Goal: Use online tool/utility: Utilize a website feature to perform a specific function

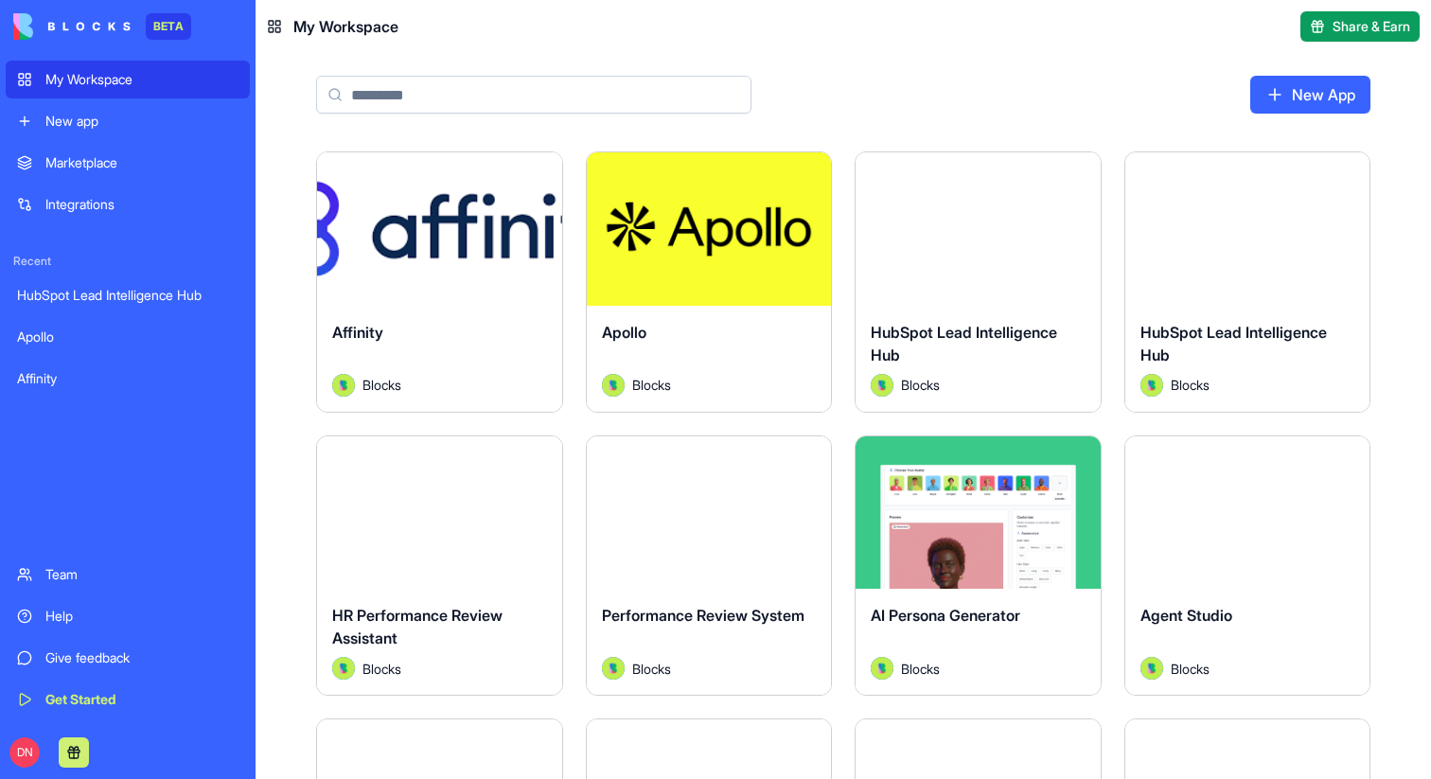
click at [722, 224] on button "Launch" at bounding box center [709, 229] width 142 height 38
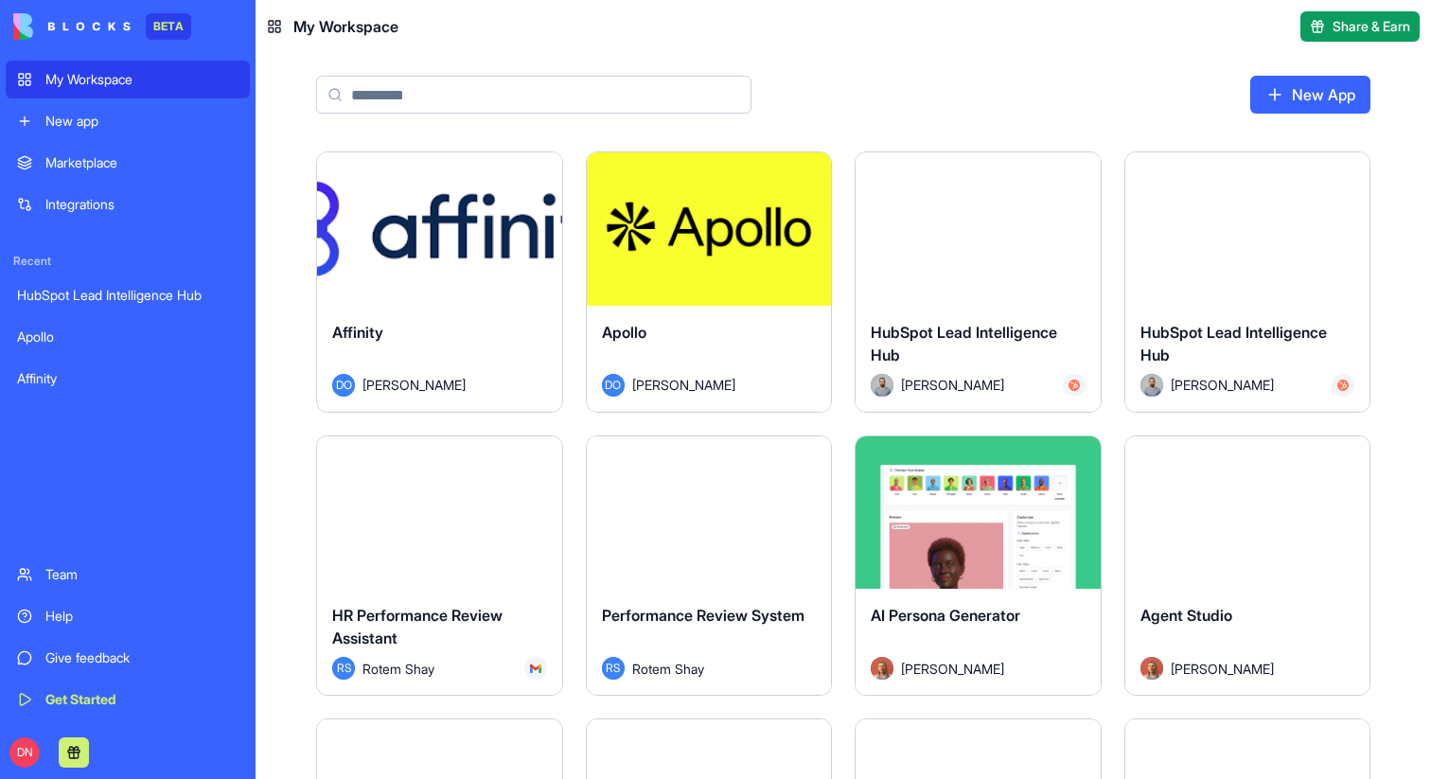
click at [728, 231] on button "Launch" at bounding box center [709, 229] width 142 height 38
click at [1332, 33] on span "Share & Earn" at bounding box center [1371, 26] width 78 height 19
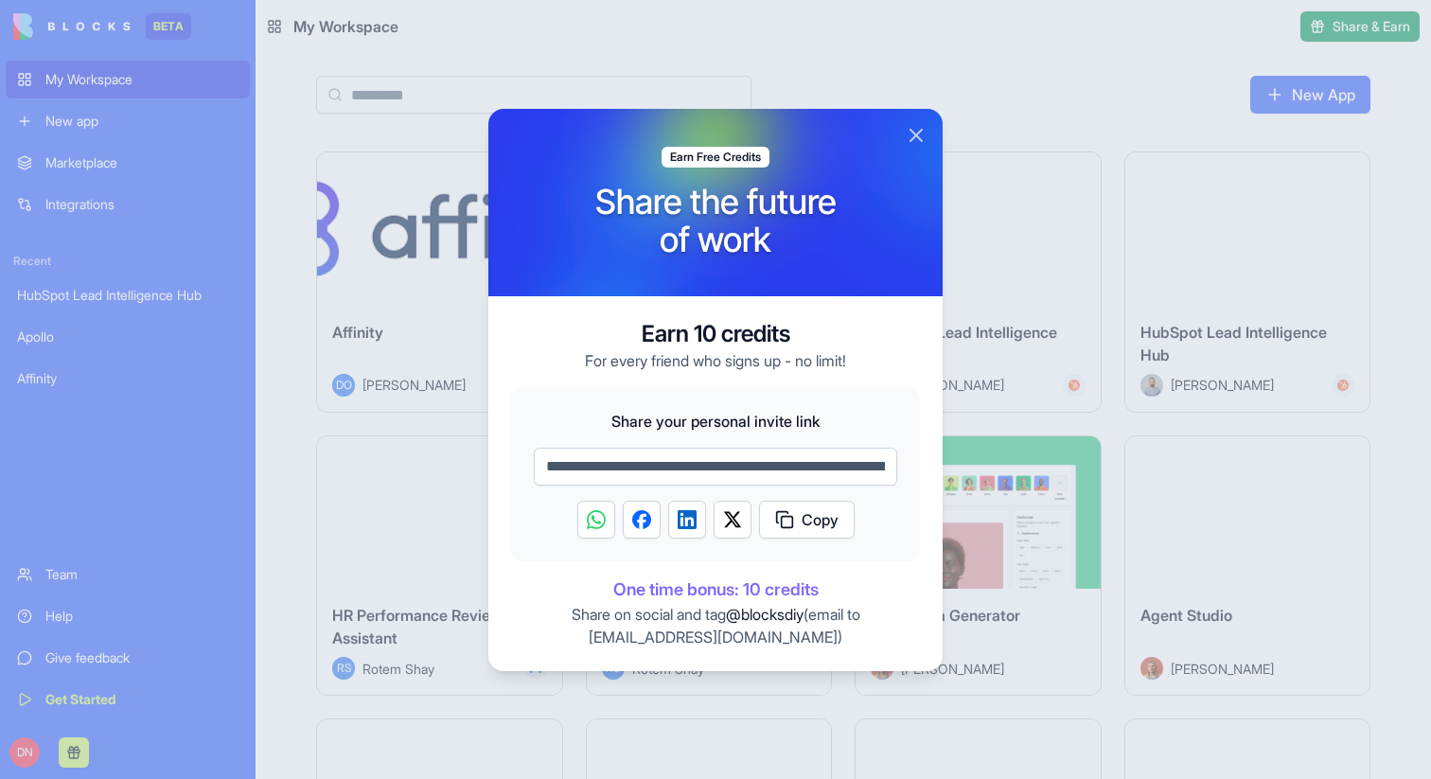
click at [984, 113] on div at bounding box center [715, 389] width 1431 height 779
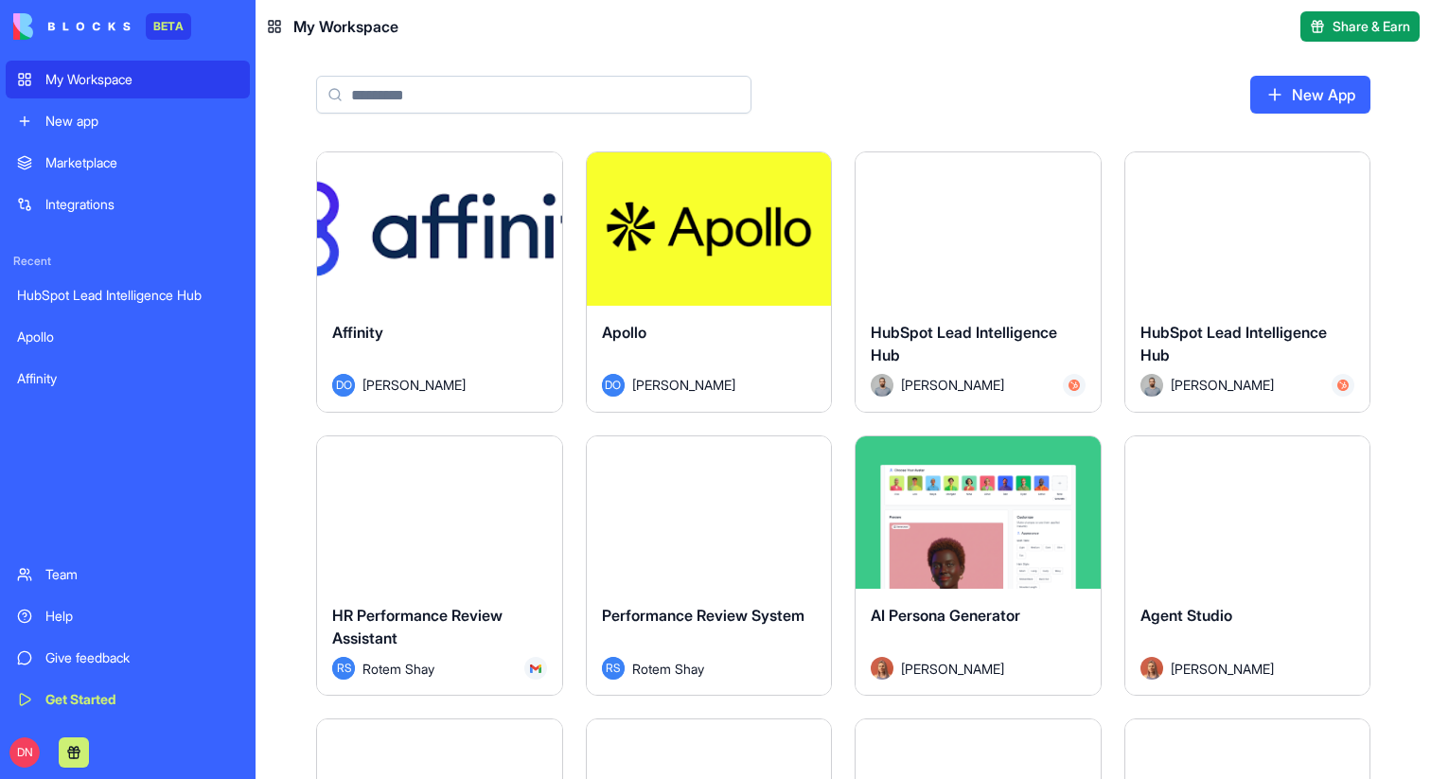
click at [1345, 24] on span "Share & Earn" at bounding box center [1371, 26] width 78 height 19
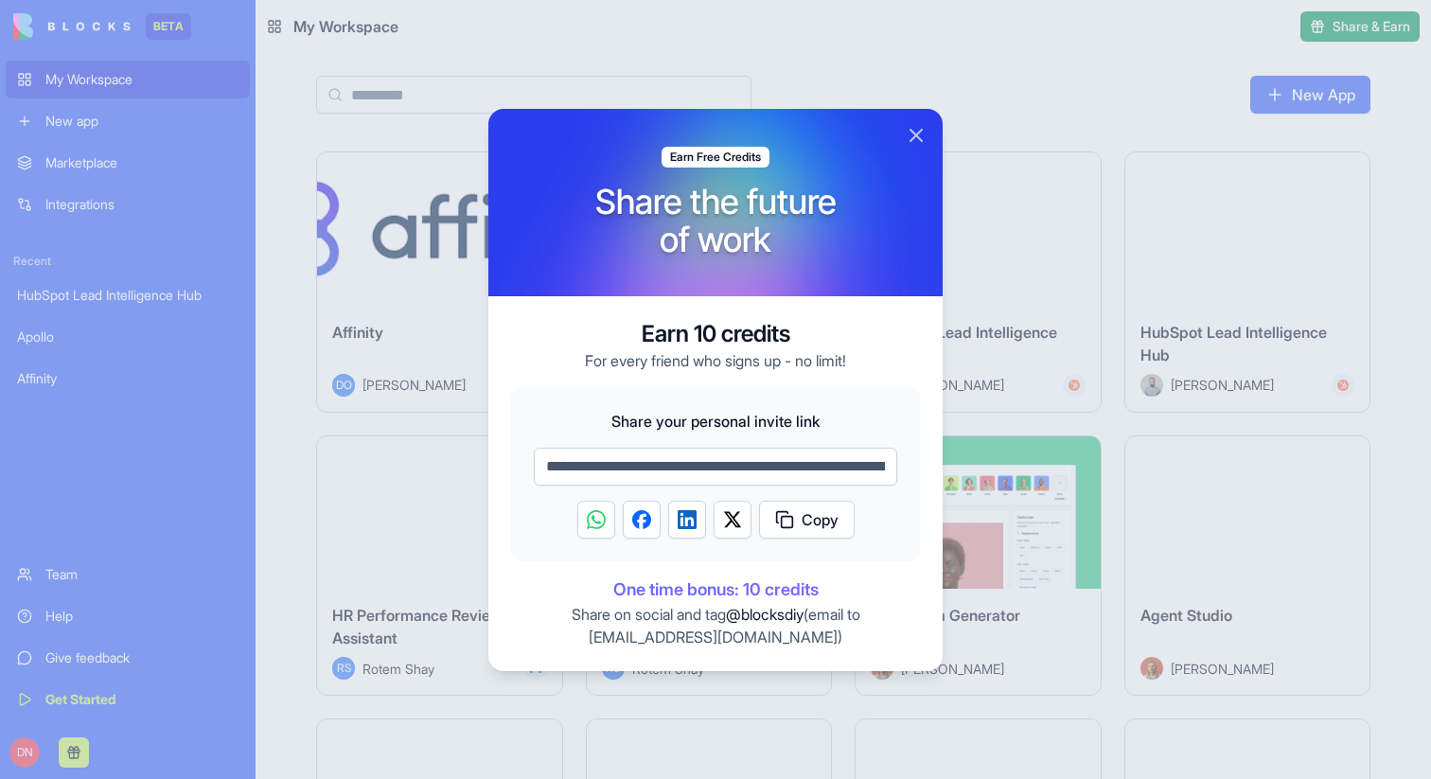
click at [771, 70] on div at bounding box center [715, 389] width 1431 height 779
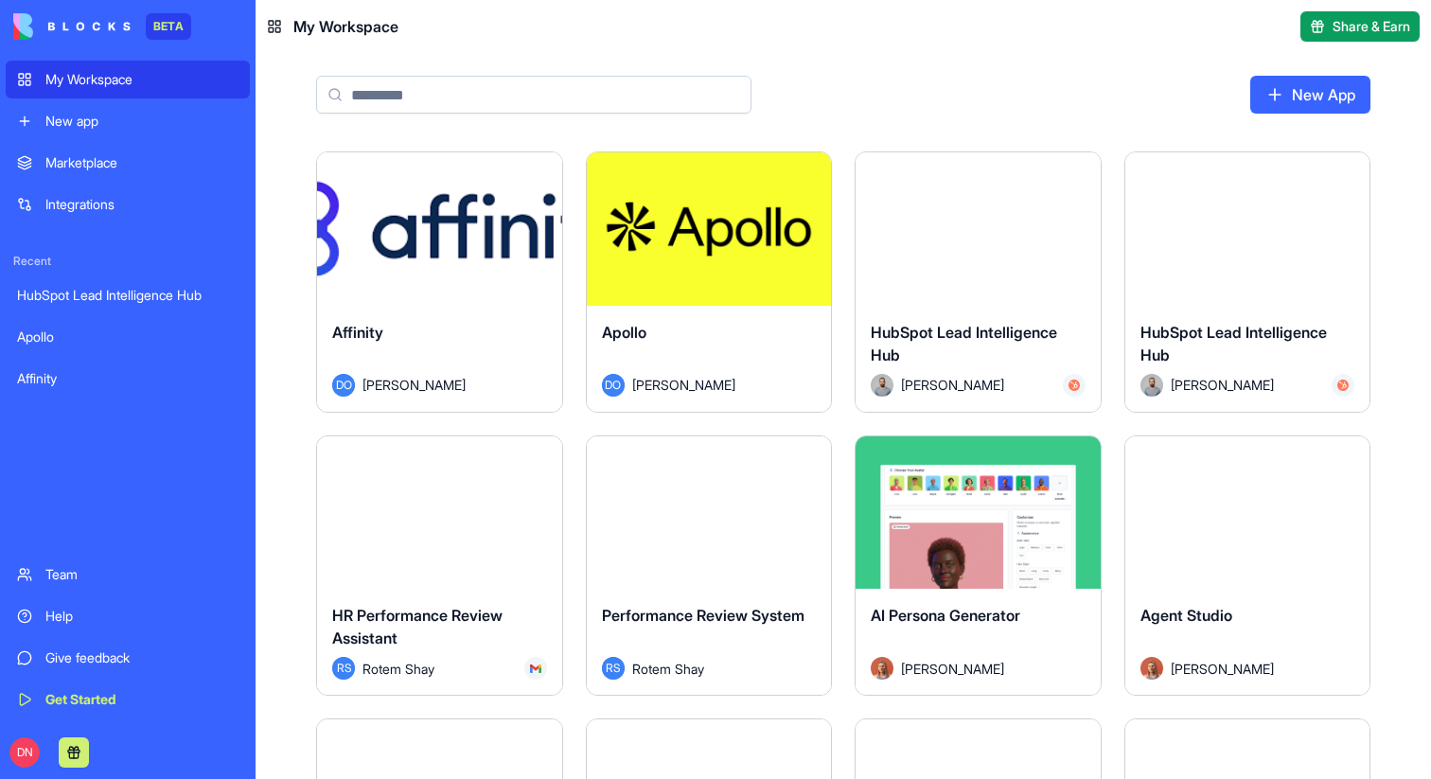
click at [669, 272] on div "Launch" at bounding box center [709, 228] width 245 height 153
click at [699, 226] on button "Launch" at bounding box center [709, 229] width 142 height 38
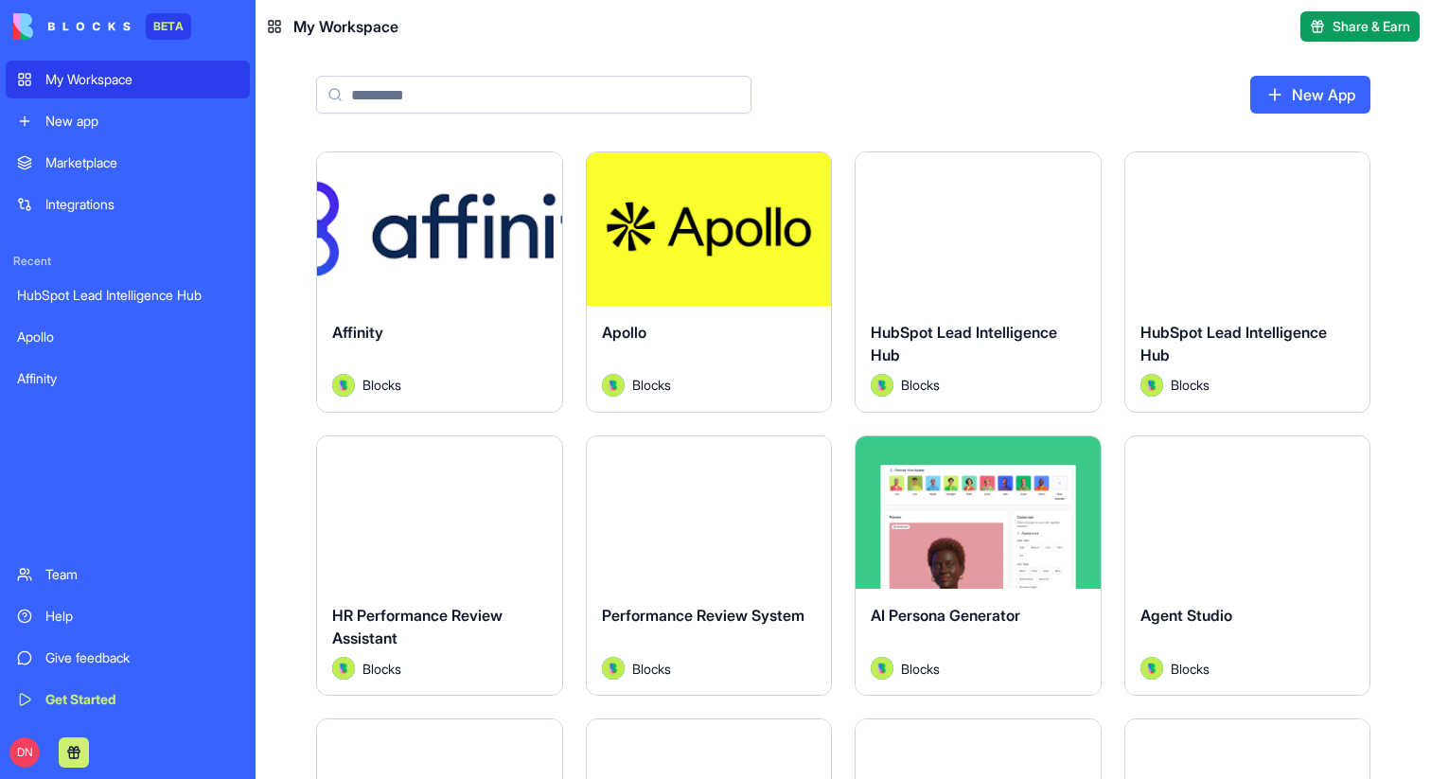
click at [717, 222] on button "Launch" at bounding box center [709, 229] width 142 height 38
